Goal: Information Seeking & Learning: Learn about a topic

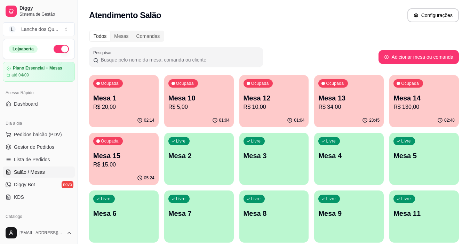
scroll to position [70, 0]
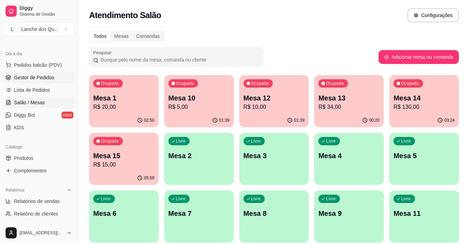
click at [43, 80] on span "Gestor de Pedidos" at bounding box center [34, 77] width 40 height 7
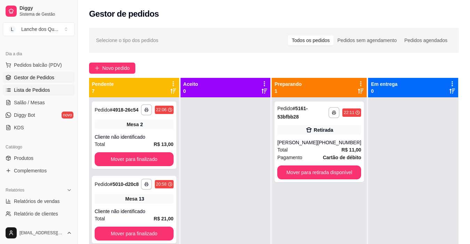
click at [46, 93] on span "Lista de Pedidos" at bounding box center [32, 90] width 36 height 7
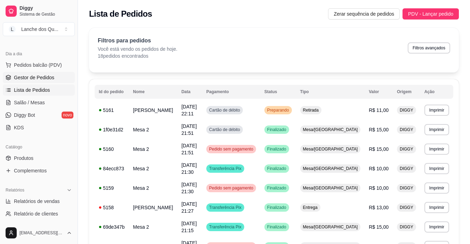
click at [40, 77] on span "Gestor de Pedidos" at bounding box center [34, 77] width 40 height 7
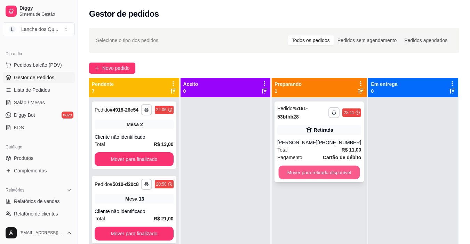
click at [302, 171] on button "Mover para retirada disponível" at bounding box center [318, 173] width 81 height 14
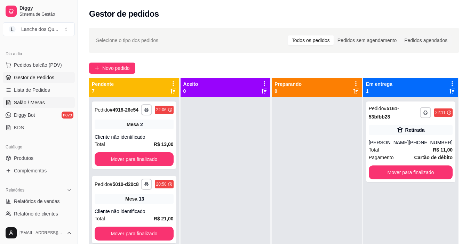
click at [46, 105] on link "Salão / Mesas" at bounding box center [39, 102] width 72 height 11
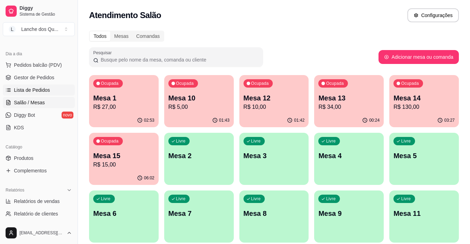
click at [55, 90] on link "Lista de Pedidos" at bounding box center [39, 89] width 72 height 11
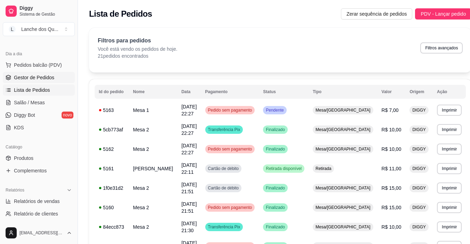
click at [32, 78] on span "Gestor de Pedidos" at bounding box center [34, 77] width 40 height 7
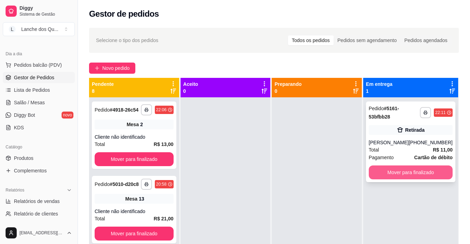
click at [381, 173] on button "Mover para finalizado" at bounding box center [411, 172] width 84 height 14
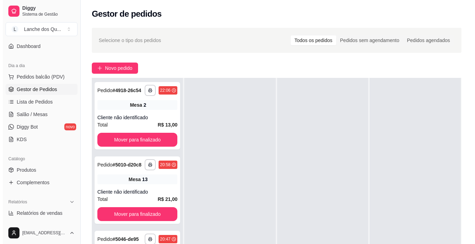
scroll to position [48, 0]
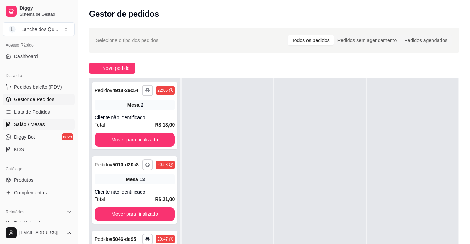
click at [50, 123] on link "Salão / Mesas" at bounding box center [39, 124] width 72 height 11
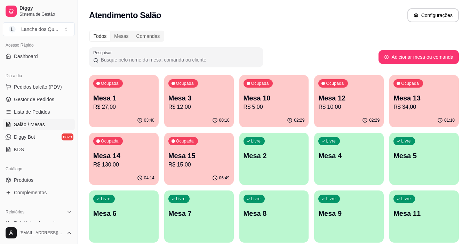
click at [120, 103] on p "R$ 27,00" at bounding box center [123, 107] width 61 height 8
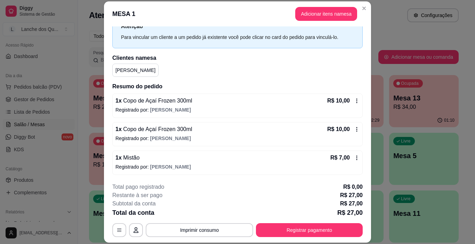
scroll to position [21, 0]
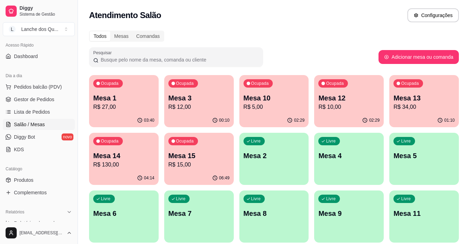
click at [208, 100] on p "Mesa 3" at bounding box center [198, 98] width 61 height 10
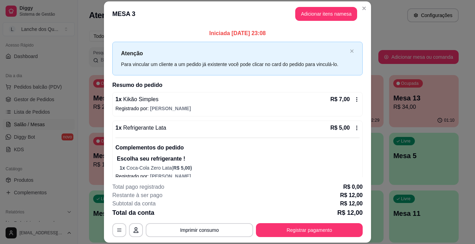
scroll to position [9, 0]
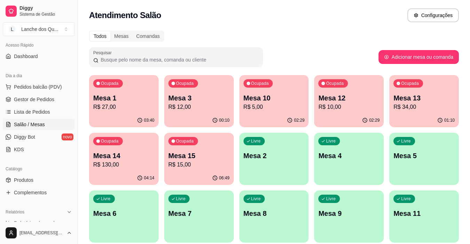
click at [193, 114] on div "00:10" at bounding box center [199, 121] width 70 height 14
click at [282, 108] on p "R$ 5,00" at bounding box center [273, 107] width 61 height 8
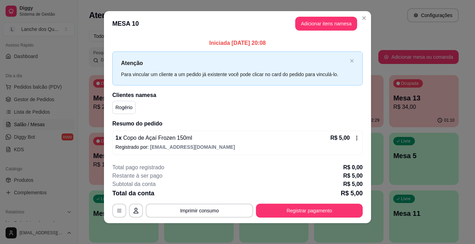
scroll to position [6, 0]
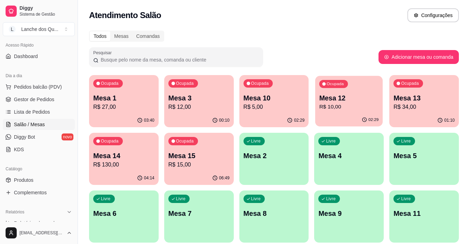
click at [382, 98] on div "Ocupada Mesa 12 R$ 10,00" at bounding box center [348, 95] width 67 height 38
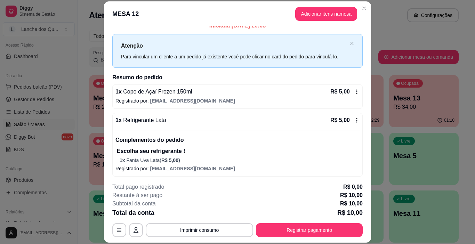
scroll to position [9, 0]
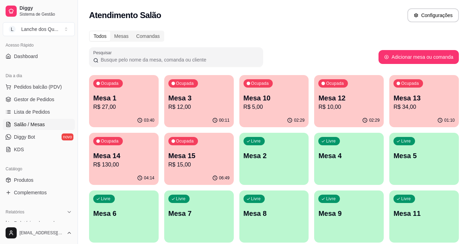
click at [406, 108] on p "R$ 34,00" at bounding box center [423, 107] width 61 height 8
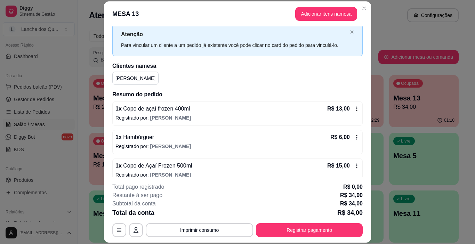
scroll to position [27, 0]
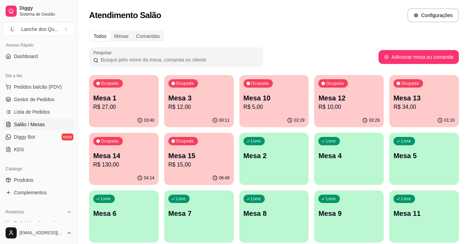
click at [402, 95] on p "Mesa 13" at bounding box center [423, 98] width 61 height 10
click at [112, 175] on div "04:14" at bounding box center [123, 177] width 67 height 13
click at [221, 158] on p "Mesa 15" at bounding box center [198, 156] width 61 height 10
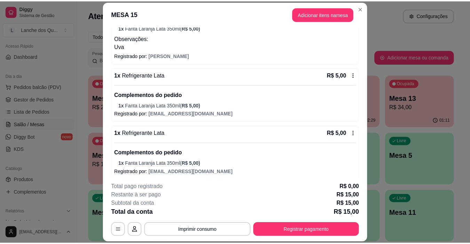
scroll to position [132, 0]
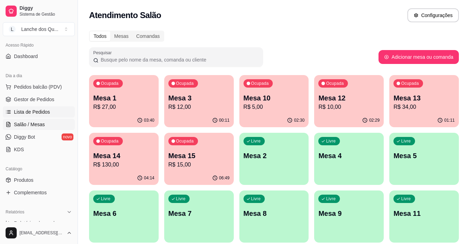
click at [43, 107] on link "Lista de Pedidos" at bounding box center [39, 111] width 72 height 11
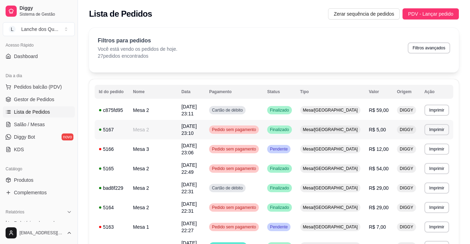
click at [257, 127] on span "Pedido sem pagamento" at bounding box center [233, 130] width 47 height 6
click at [25, 121] on span "Salão / Mesas" at bounding box center [29, 124] width 31 height 7
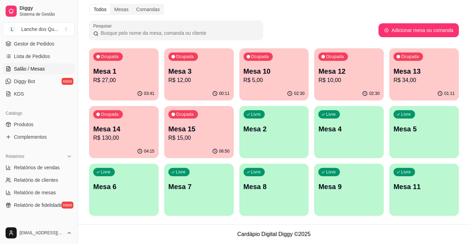
scroll to position [152, 0]
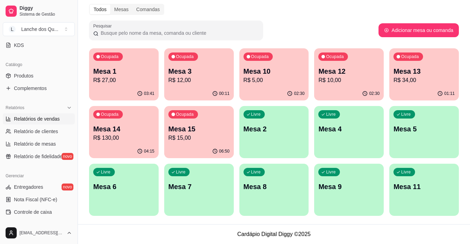
click at [42, 114] on link "Relatórios de vendas" at bounding box center [39, 118] width 72 height 11
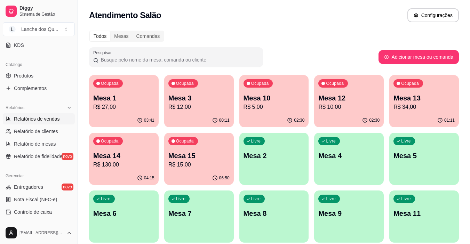
select select "ALL"
select select "0"
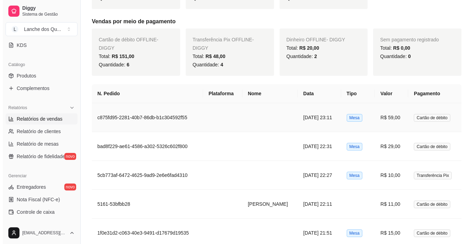
scroll to position [313, 0]
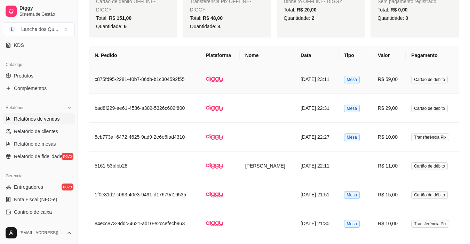
click at [372, 82] on td "Mesa" at bounding box center [355, 79] width 34 height 29
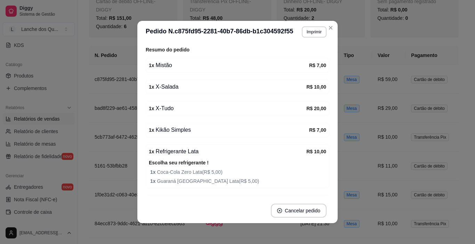
scroll to position [70, 0]
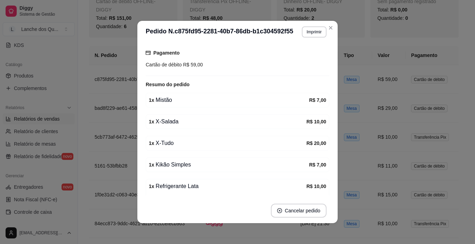
drag, startPoint x: 159, startPoint y: 105, endPoint x: 173, endPoint y: 110, distance: 15.2
click at [167, 107] on div "1 x Mistão R$ 7,00" at bounding box center [238, 100] width 184 height 15
click at [168, 125] on div "1 x X-Salada" at bounding box center [227, 122] width 157 height 8
click at [164, 99] on div "1 x Mistão" at bounding box center [229, 100] width 160 height 8
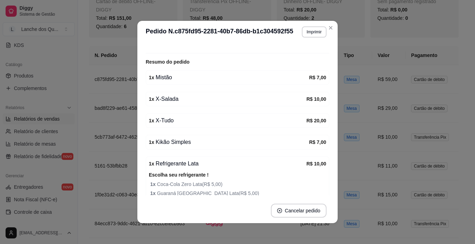
scroll to position [104, 0]
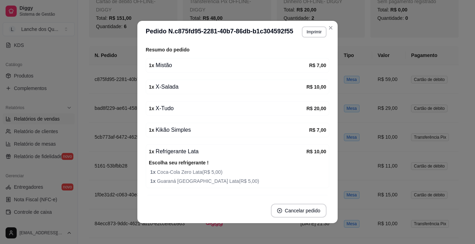
click at [171, 85] on div "1 x X-Salada" at bounding box center [227, 87] width 157 height 8
click at [167, 110] on div "1 x X-Tudo" at bounding box center [227, 108] width 157 height 8
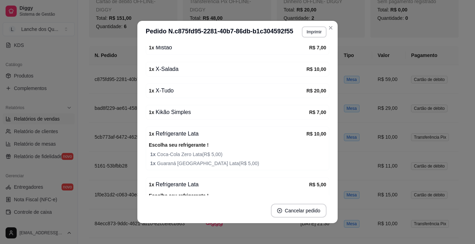
scroll to position [139, 0]
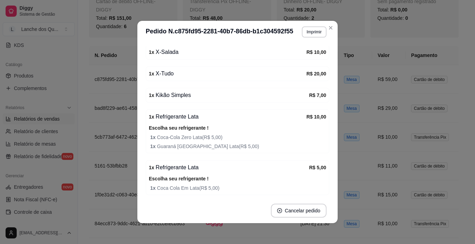
click at [190, 95] on div "1 x Kikão Simples" at bounding box center [229, 95] width 160 height 8
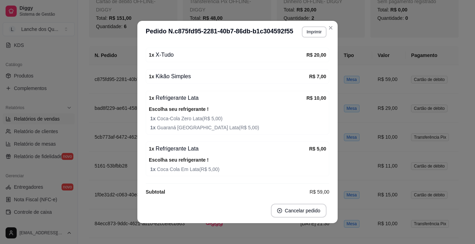
scroll to position [166, 0]
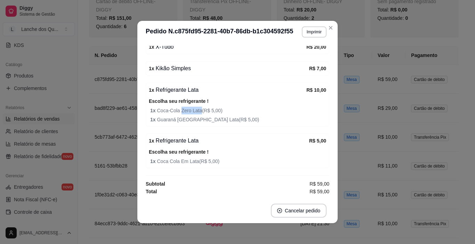
drag, startPoint x: 177, startPoint y: 107, endPoint x: 209, endPoint y: 109, distance: 32.7
click at [204, 108] on span "1 x Coca-Cola Zero Lata ( R$ 5,00 )" at bounding box center [238, 111] width 176 height 8
click at [209, 109] on span "1 x Coca-Cola Zero Lata ( R$ 5,00 )" at bounding box center [238, 111] width 176 height 8
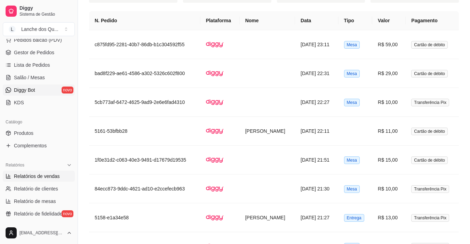
scroll to position [82, 0]
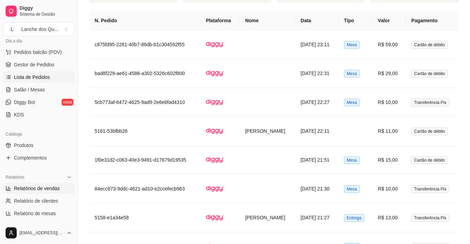
click at [30, 79] on span "Lista de Pedidos" at bounding box center [32, 77] width 36 height 7
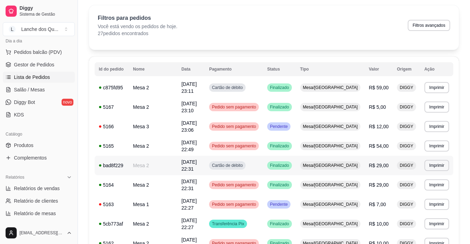
scroll to position [35, 0]
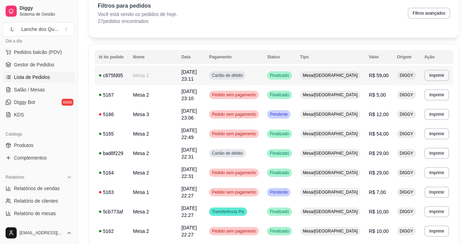
click at [244, 73] on span "Cartão de débito" at bounding box center [227, 76] width 34 height 6
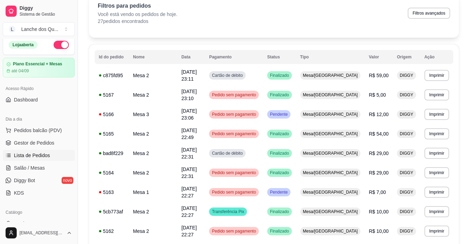
scroll to position [0, 0]
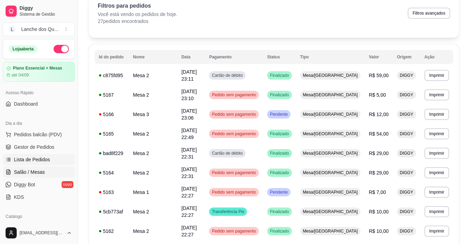
click at [30, 172] on span "Salão / Mesas" at bounding box center [29, 172] width 31 height 7
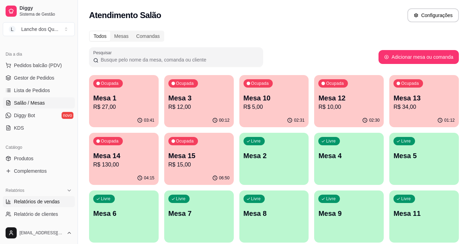
scroll to position [70, 0]
click at [41, 205] on link "Relatórios de vendas" at bounding box center [39, 201] width 72 height 11
select select "ALL"
select select "0"
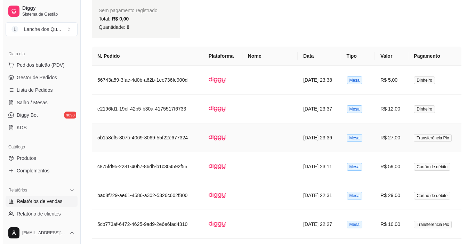
scroll to position [369, 0]
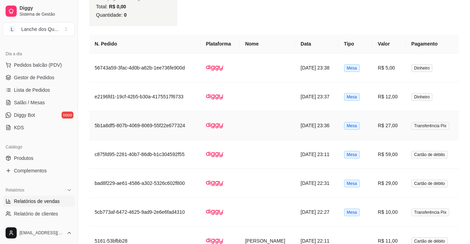
click at [398, 126] on td "R$ 27,00" at bounding box center [388, 125] width 33 height 29
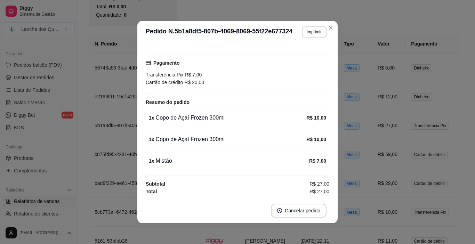
scroll to position [1, 0]
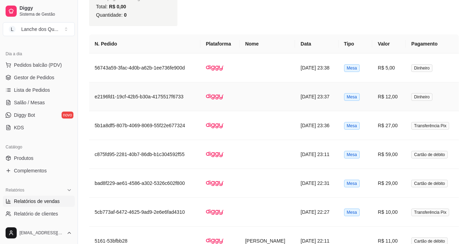
click at [400, 93] on td "R$ 12,00" at bounding box center [388, 96] width 33 height 29
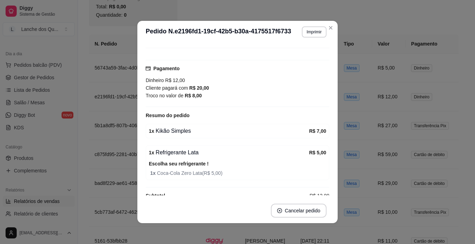
scroll to position [66, 0]
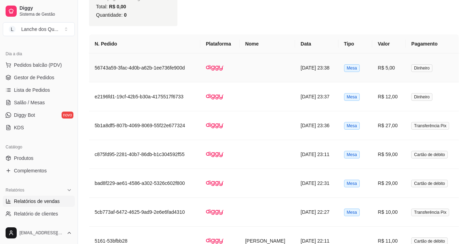
click at [400, 67] on td "R$ 5,00" at bounding box center [388, 68] width 33 height 29
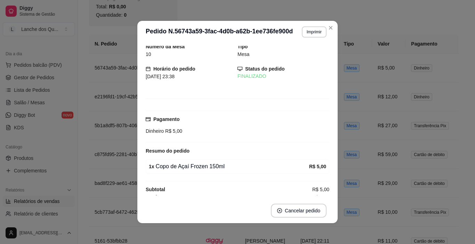
scroll to position [0, 0]
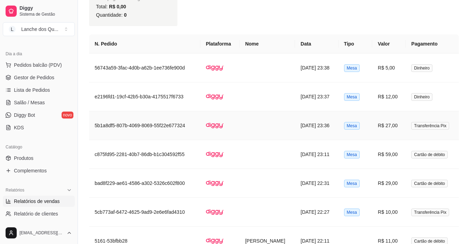
click at [397, 124] on td "R$ 27,00" at bounding box center [388, 125] width 33 height 29
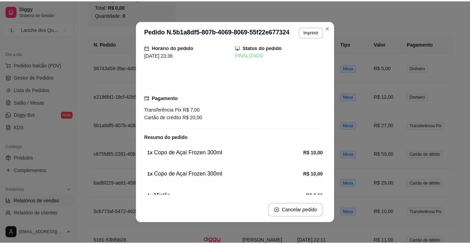
scroll to position [35, 0]
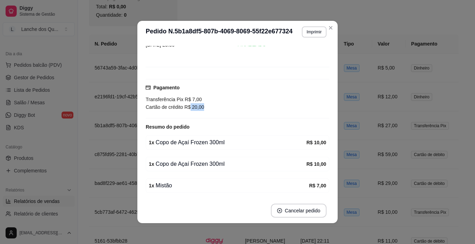
drag, startPoint x: 187, startPoint y: 106, endPoint x: 221, endPoint y: 107, distance: 34.1
click at [221, 107] on div "Cartão de crédito R$ 20,00" at bounding box center [238, 107] width 184 height 8
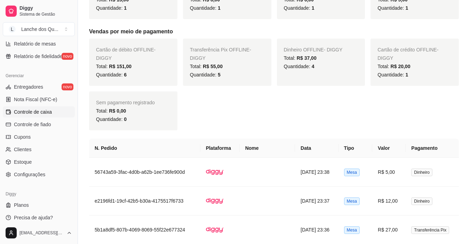
scroll to position [256, 0]
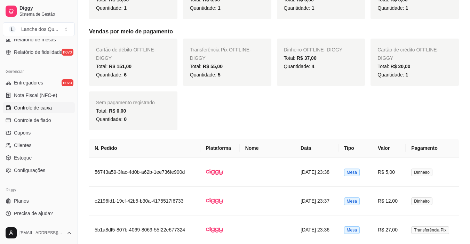
click at [34, 110] on span "Controle de caixa" at bounding box center [33, 107] width 38 height 7
